Goal: Task Accomplishment & Management: Use online tool/utility

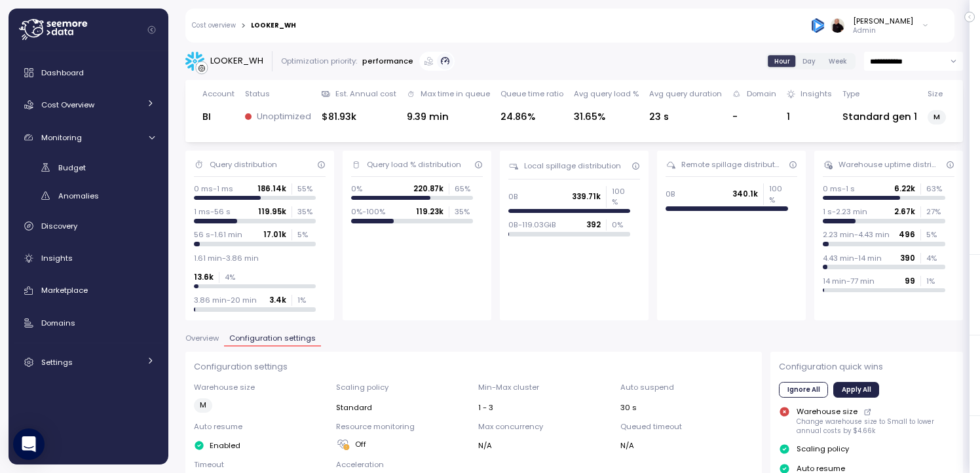
scroll to position [516, 0]
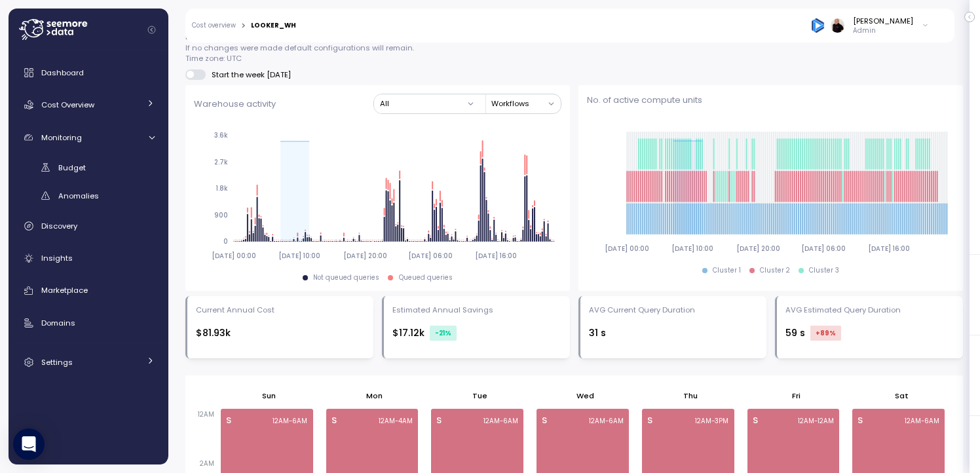
click at [920, 28] on div "Ariel Utnik Admin" at bounding box center [870, 26] width 118 height 20
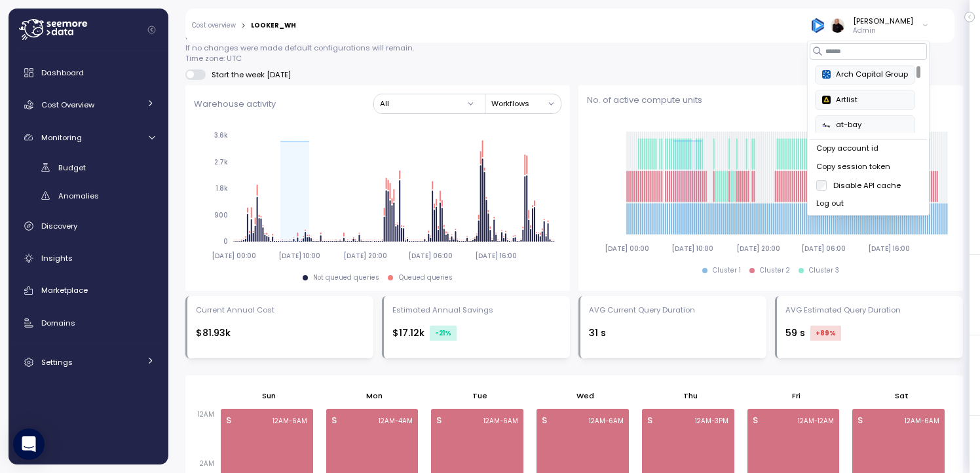
click at [858, 77] on div "Arch Capital Group" at bounding box center [865, 75] width 86 height 12
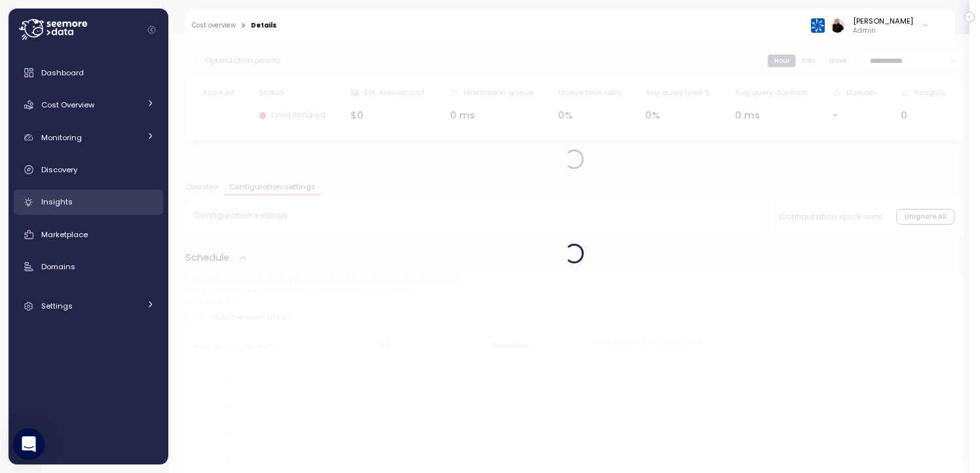
click at [49, 202] on span "Insights" at bounding box center [56, 202] width 31 height 10
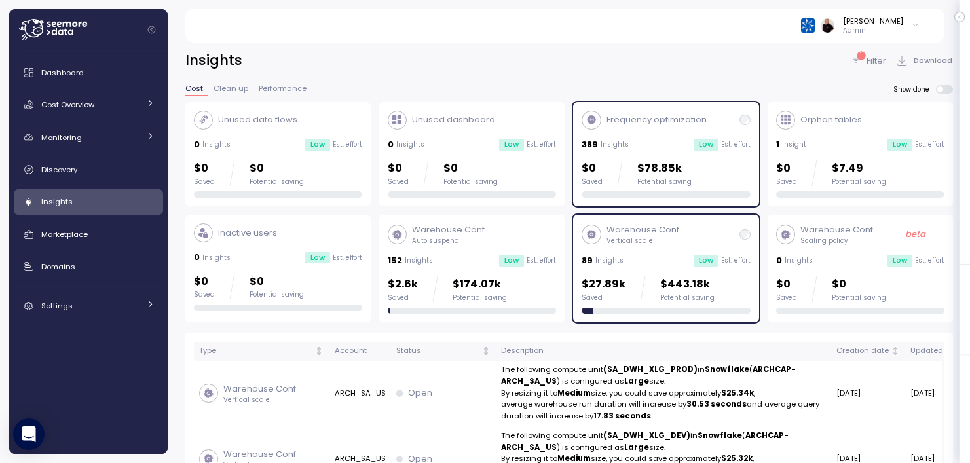
click at [641, 142] on div "389 Insights Low Est. effort" at bounding box center [666, 144] width 168 height 13
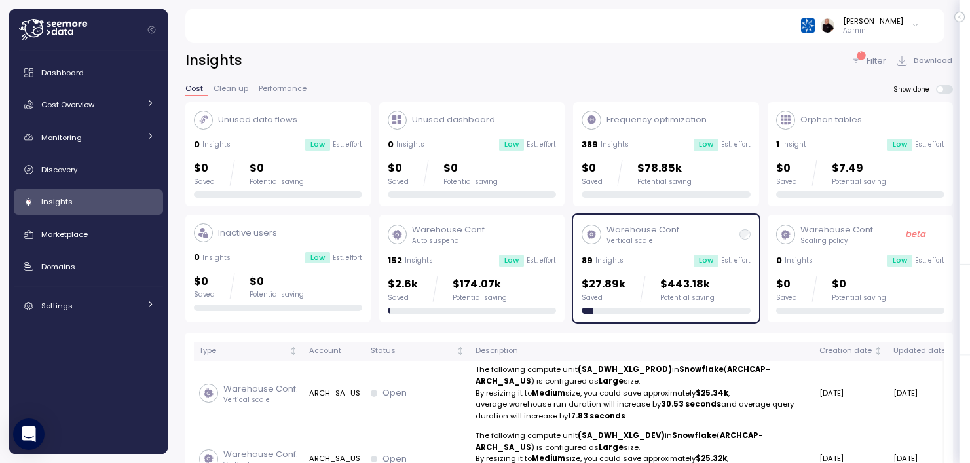
click at [693, 233] on div "Warehouse Conf. Vertical scale" at bounding box center [666, 234] width 168 height 22
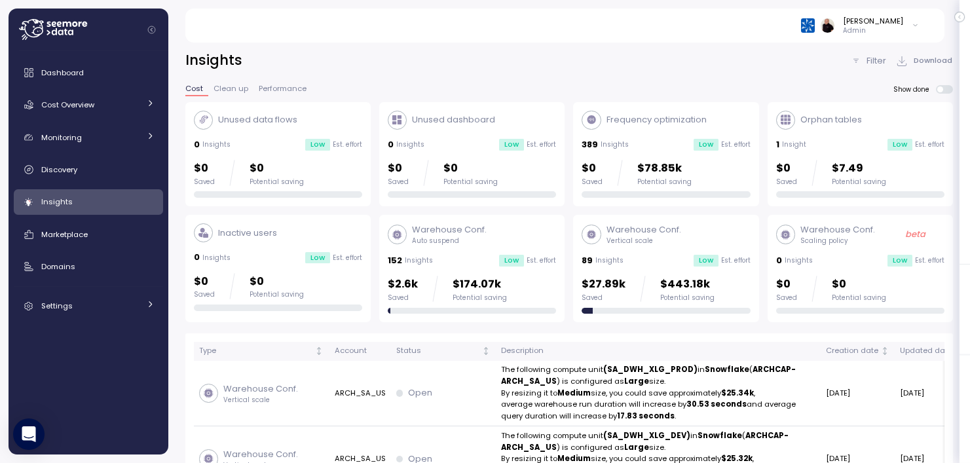
click at [664, 135] on div "Frequency optimization 389 Insights Low Est. effort $0 Saved $78.85k Potential …" at bounding box center [666, 155] width 168 height 88
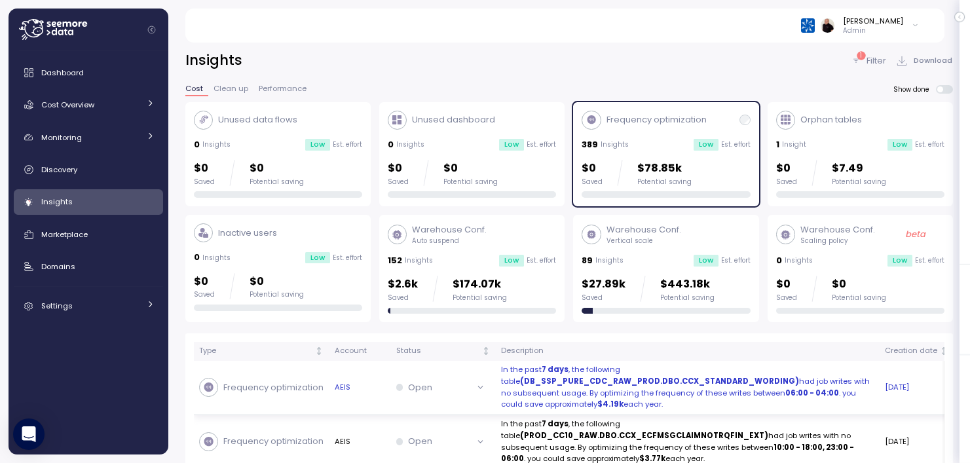
click at [571, 381] on strong "(DB_SSP_PURE_CDC_RAW_PROD.DBO.CCX_STANDARD_WORDING)" at bounding box center [659, 381] width 279 height 10
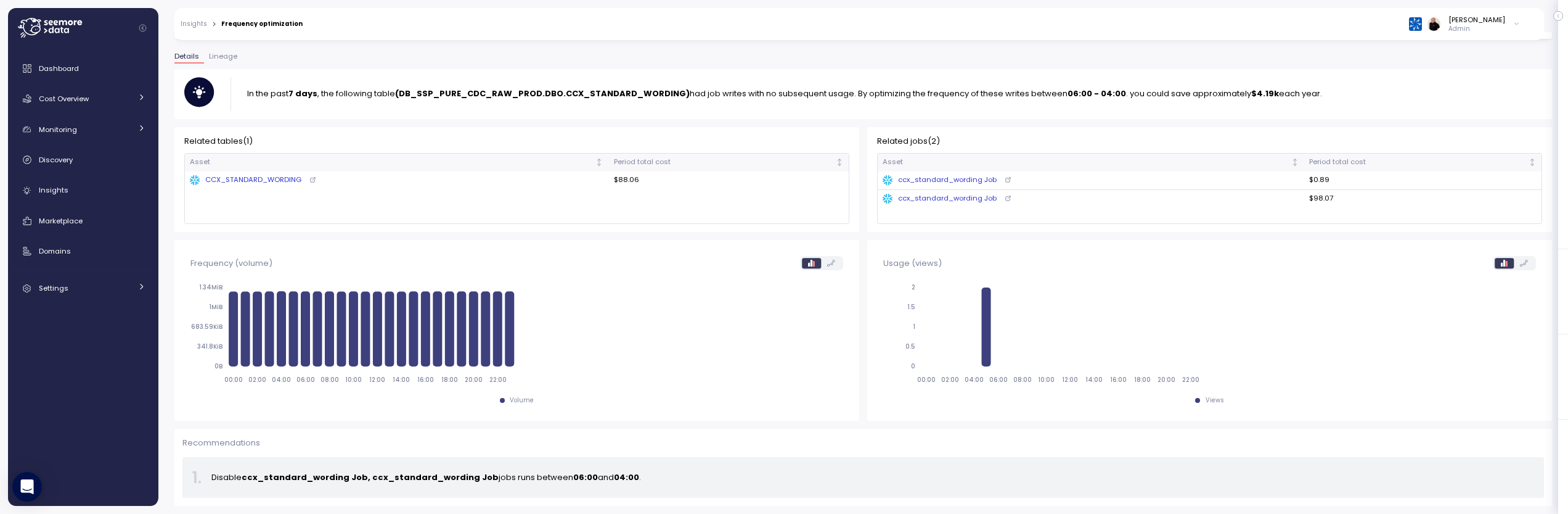
scroll to position [94, 0]
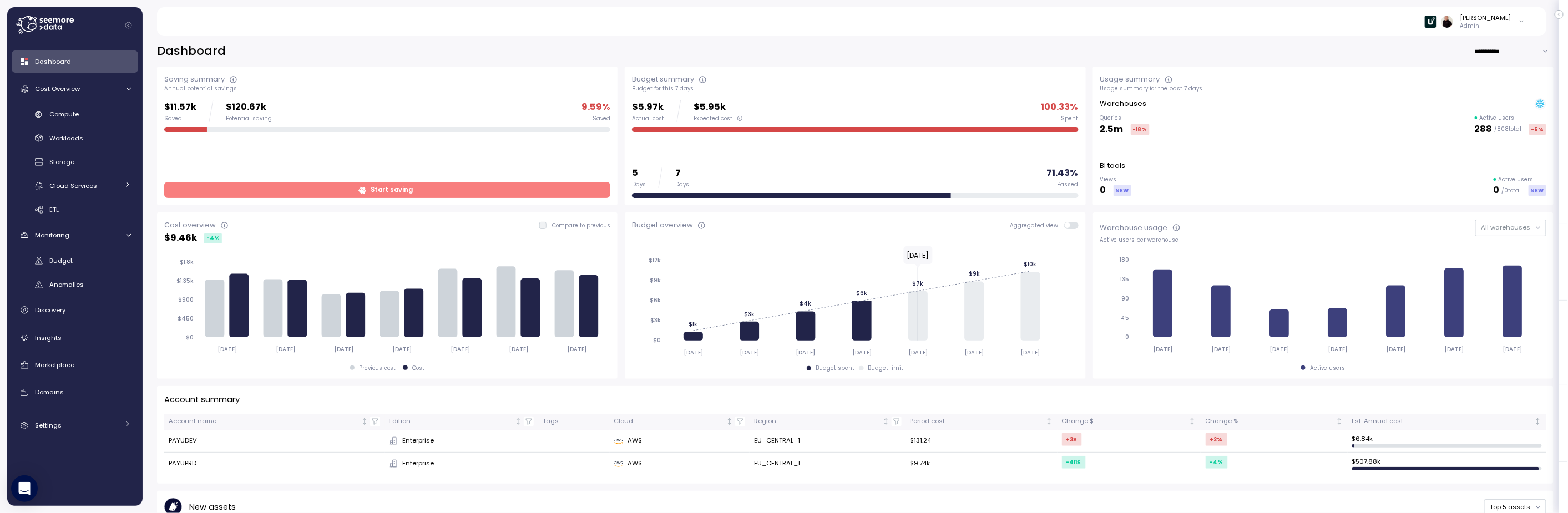
scroll to position [42, 0]
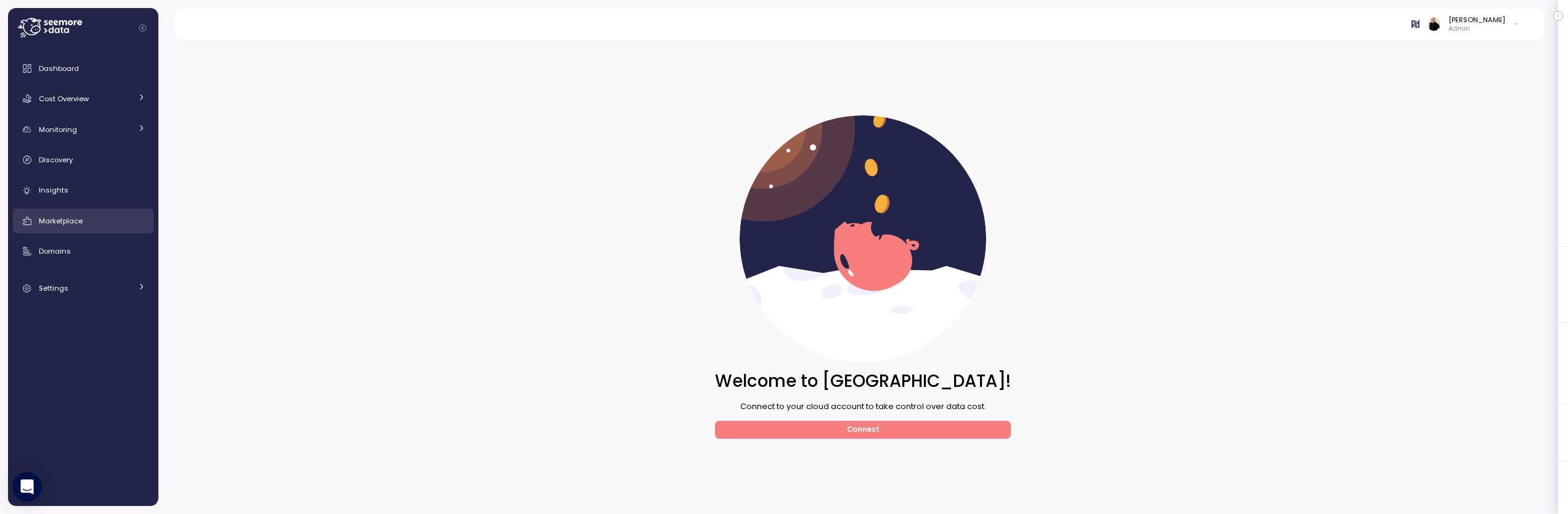
click at [76, 217] on span "Marketplace" at bounding box center [60, 220] width 44 height 9
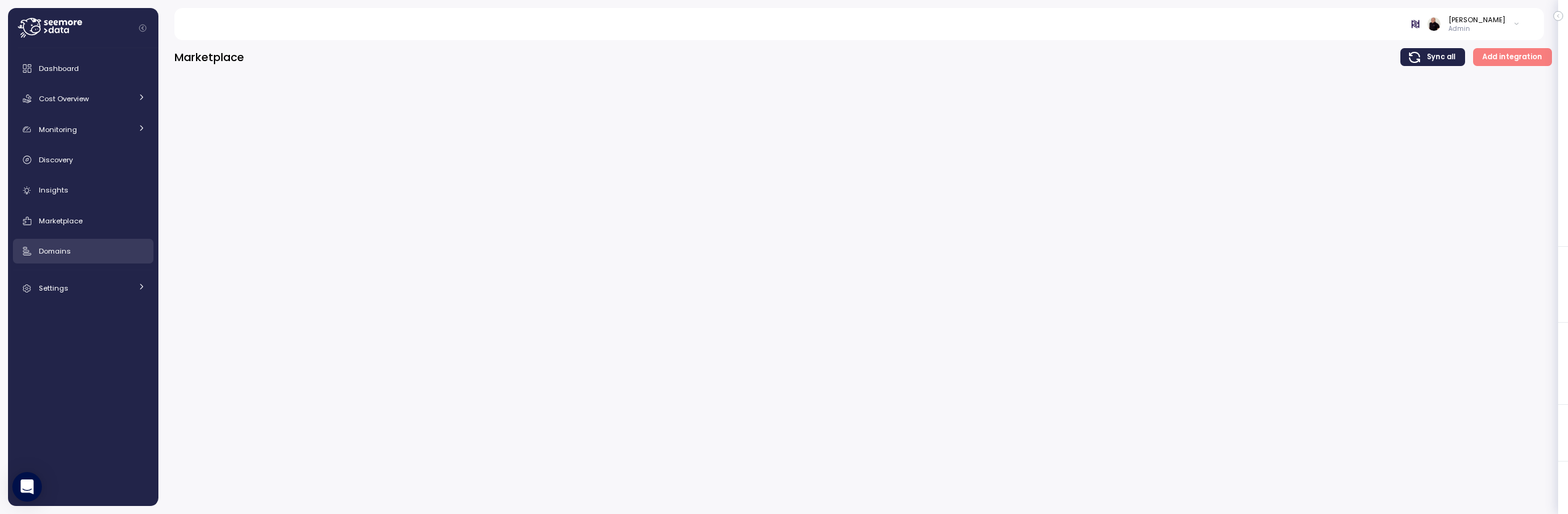
click at [69, 254] on span "Domains" at bounding box center [55, 250] width 32 height 9
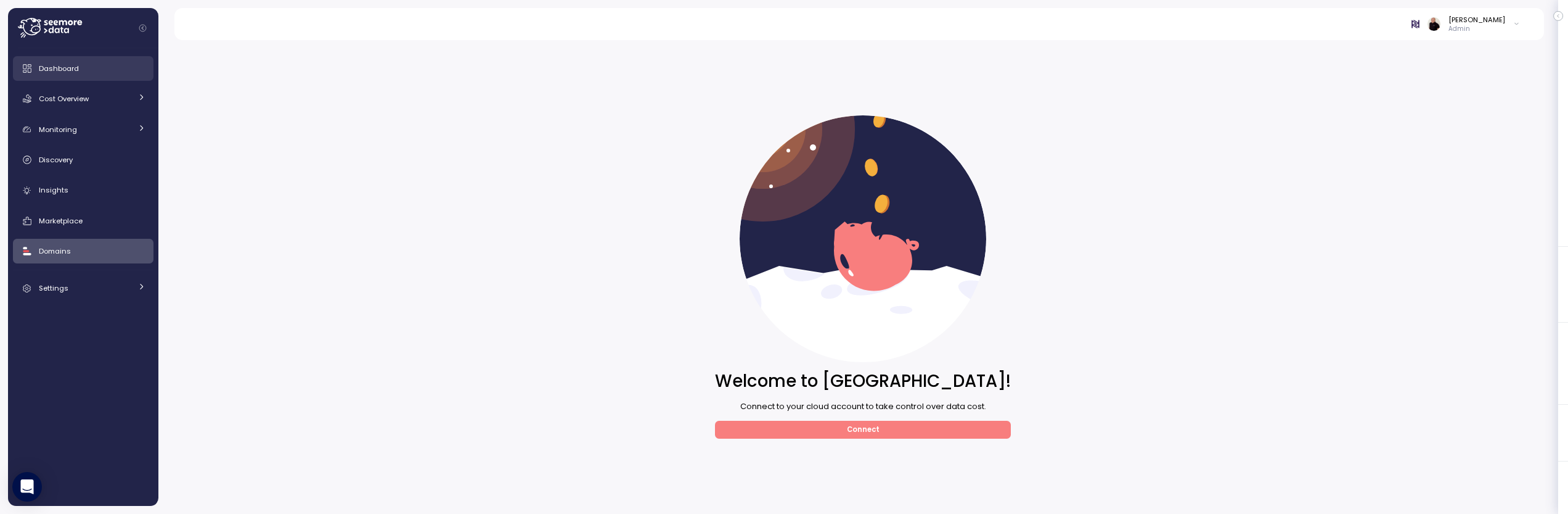
click at [70, 69] on span "Dashboard" at bounding box center [58, 68] width 40 height 9
click at [830, 432] on span "Connect" at bounding box center [863, 429] width 277 height 17
